Goal: Information Seeking & Learning: Find specific page/section

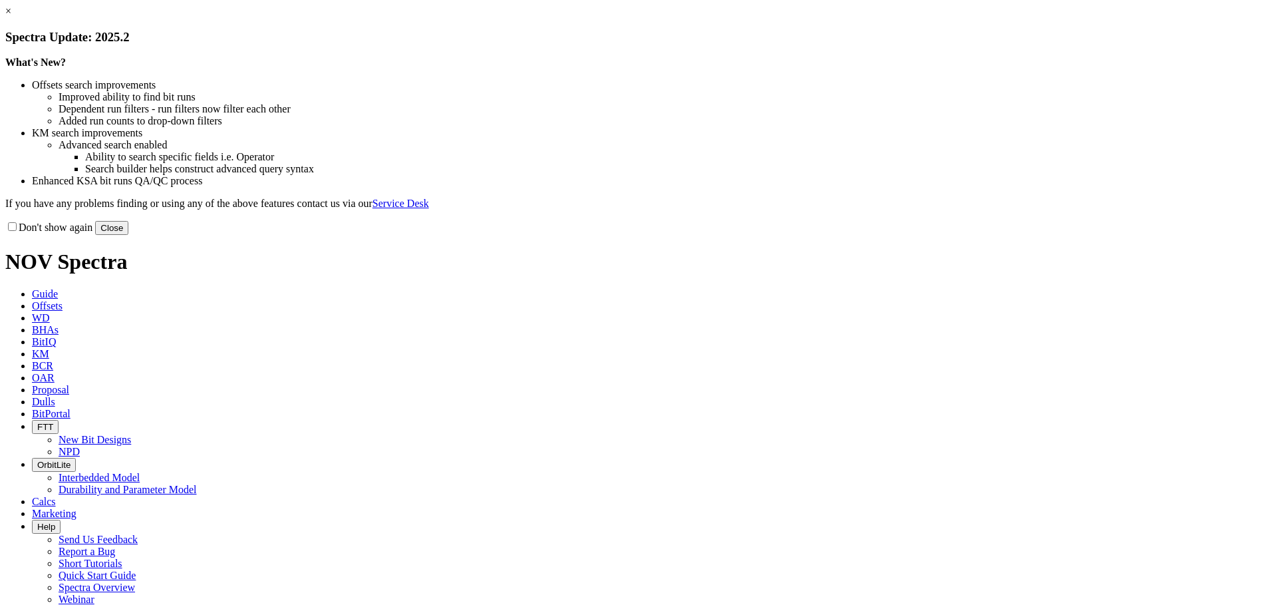
click at [11, 17] on link "×" at bounding box center [8, 10] width 6 height 11
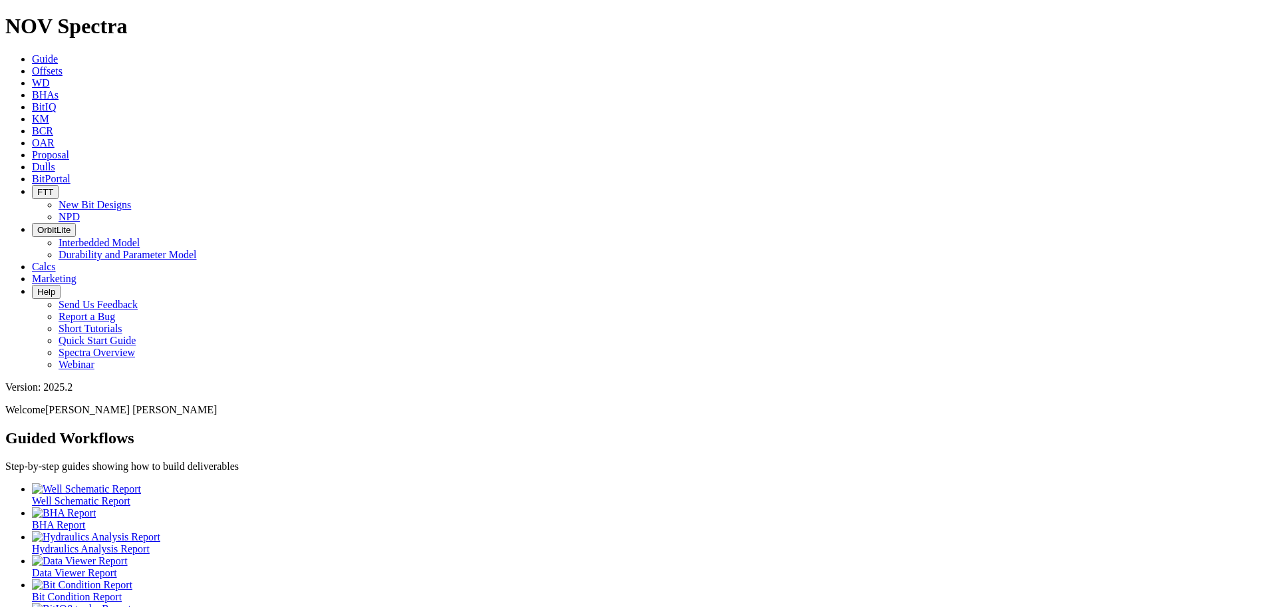
click at [32, 65] on icon at bounding box center [32, 70] width 0 height 11
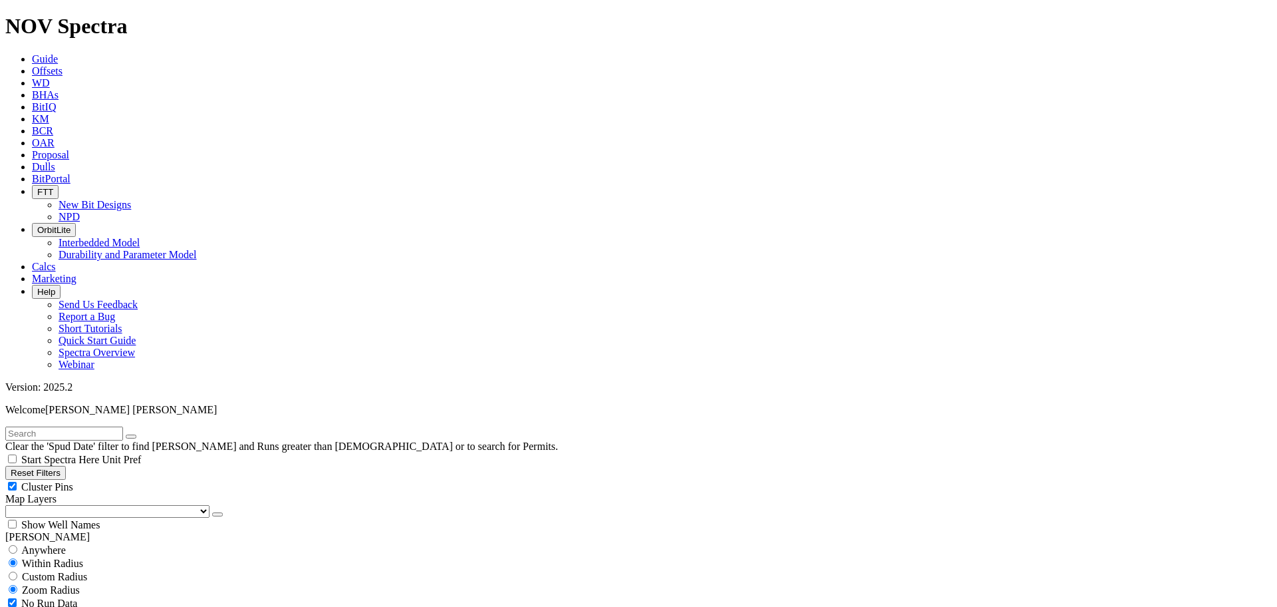
click at [17, 545] on input "radio" at bounding box center [13, 549] width 9 height 9
radio input "true"
radio input "false"
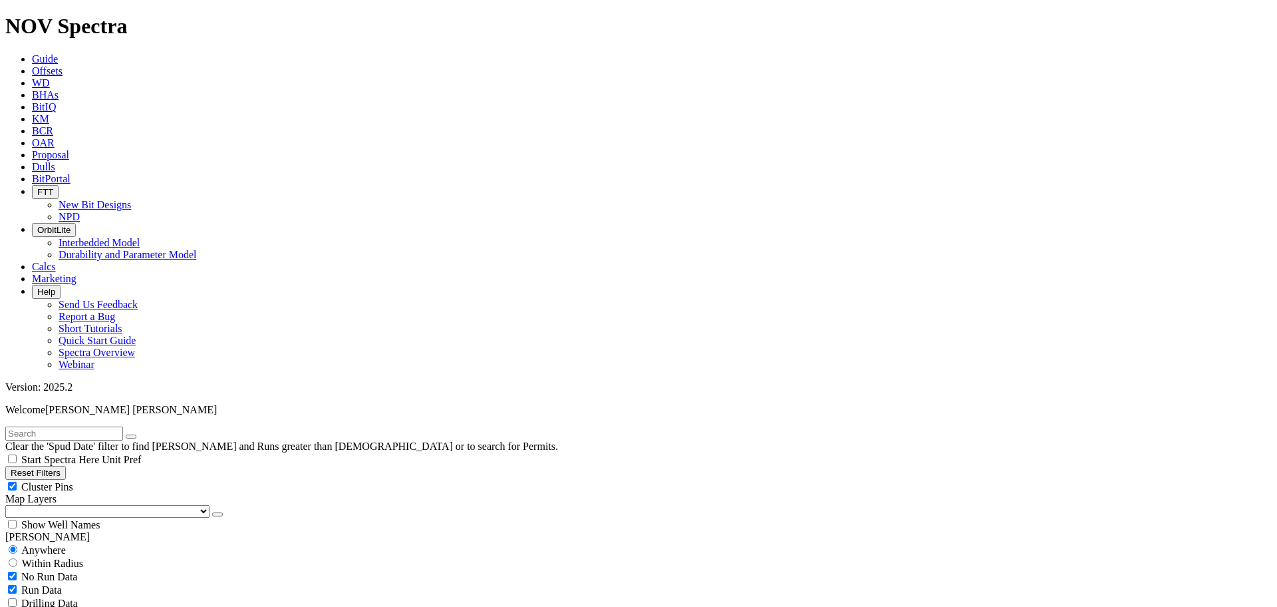
select select
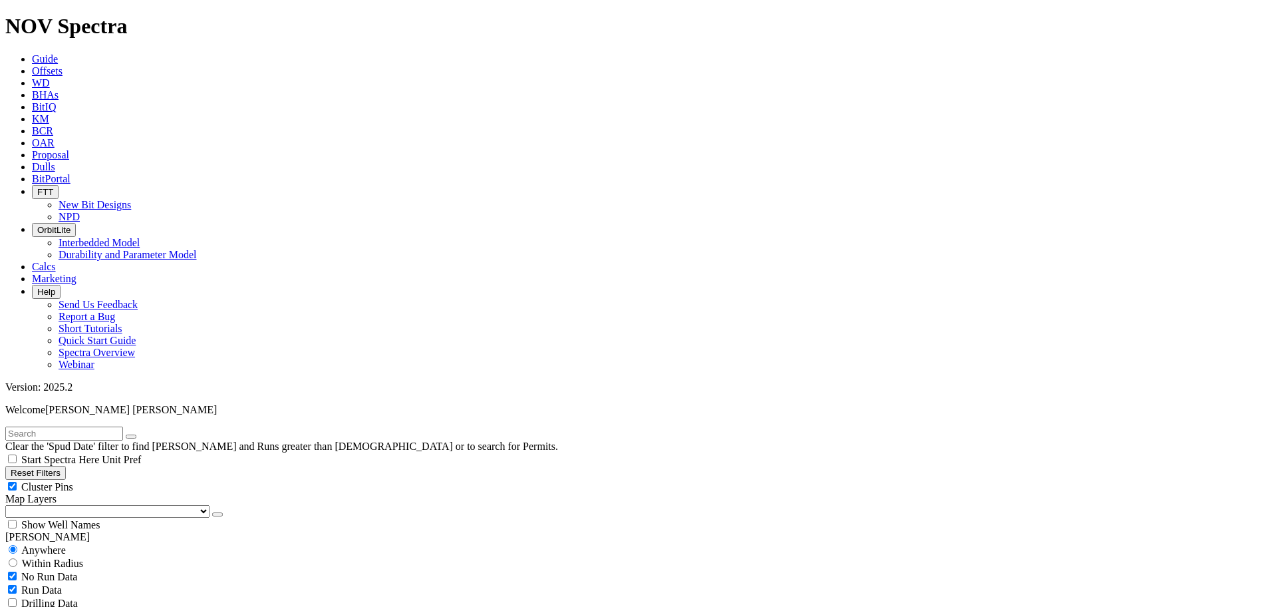
drag, startPoint x: 80, startPoint y: 415, endPoint x: 65, endPoint y: 406, distance: 18.5
select select "6.75"
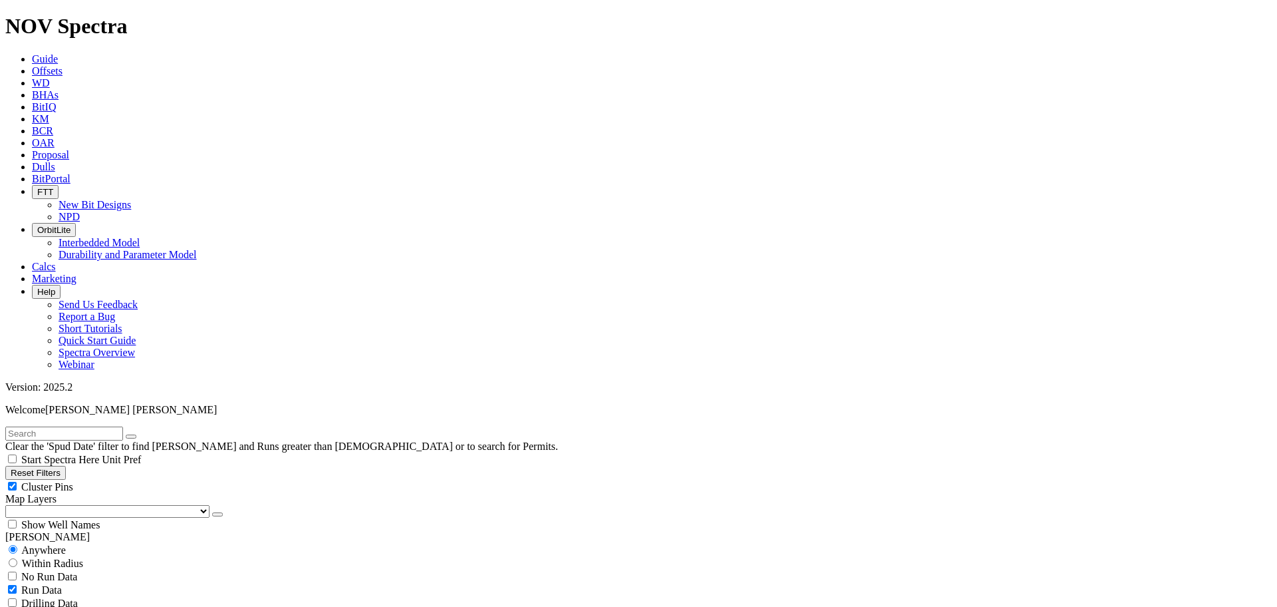
checkbox input "false"
select select "? number:6.75 ?"
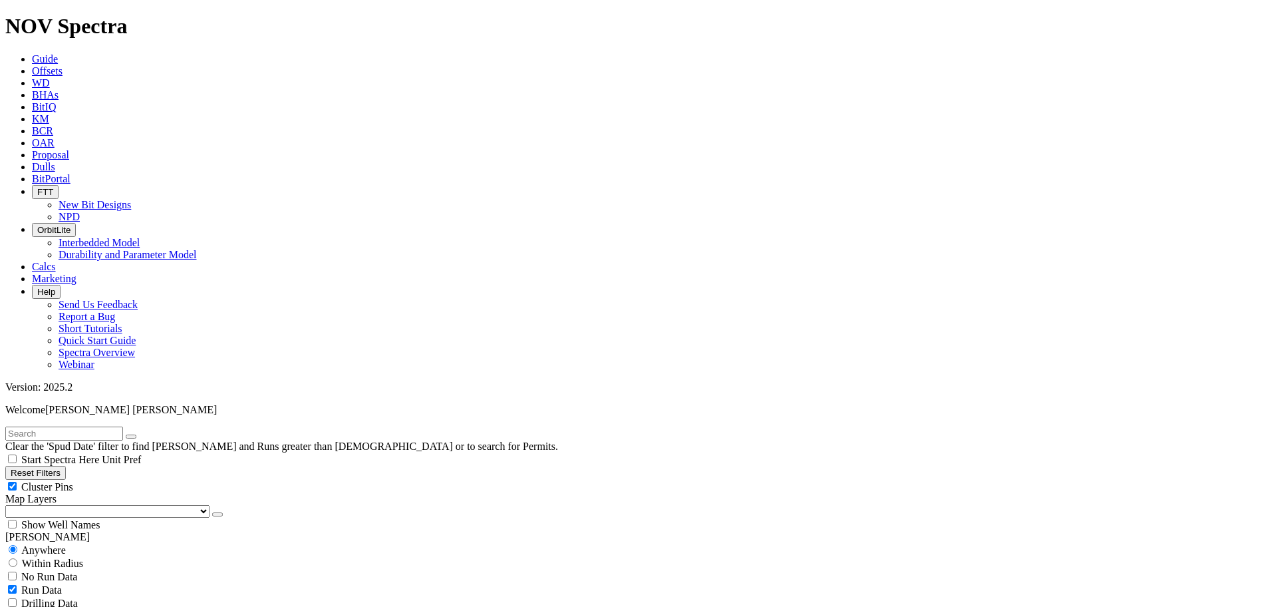
scroll to position [333, 0]
radio input "false"
radio input "true"
